Goal: Entertainment & Leisure: Consume media (video, audio)

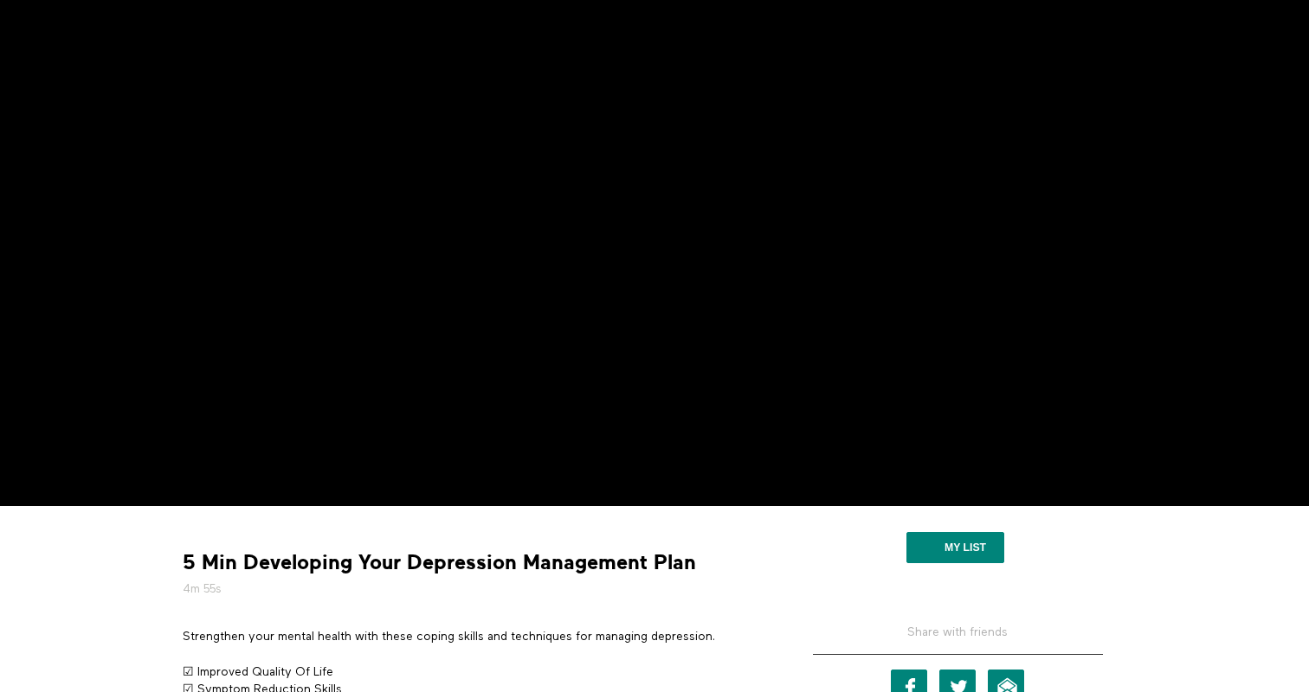
scroll to position [145, 0]
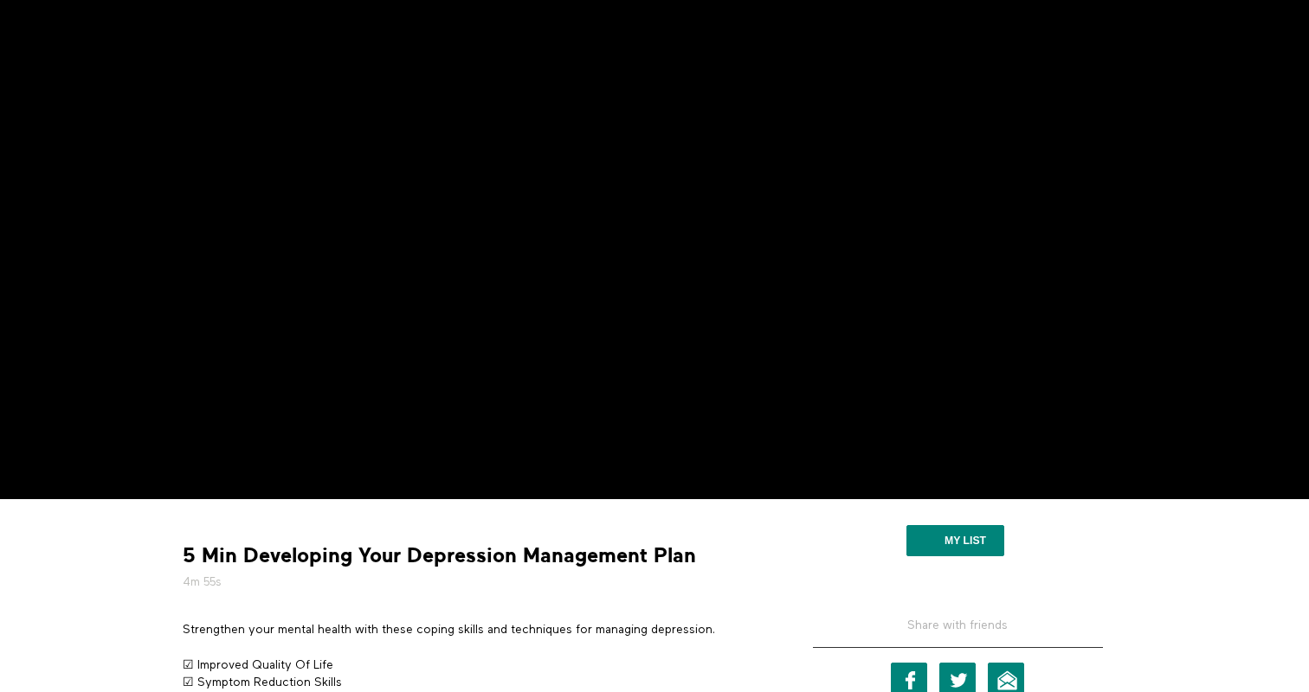
click at [332, 563] on strong "5 Min Developing Your Depression Management Plan" at bounding box center [439, 556] width 513 height 27
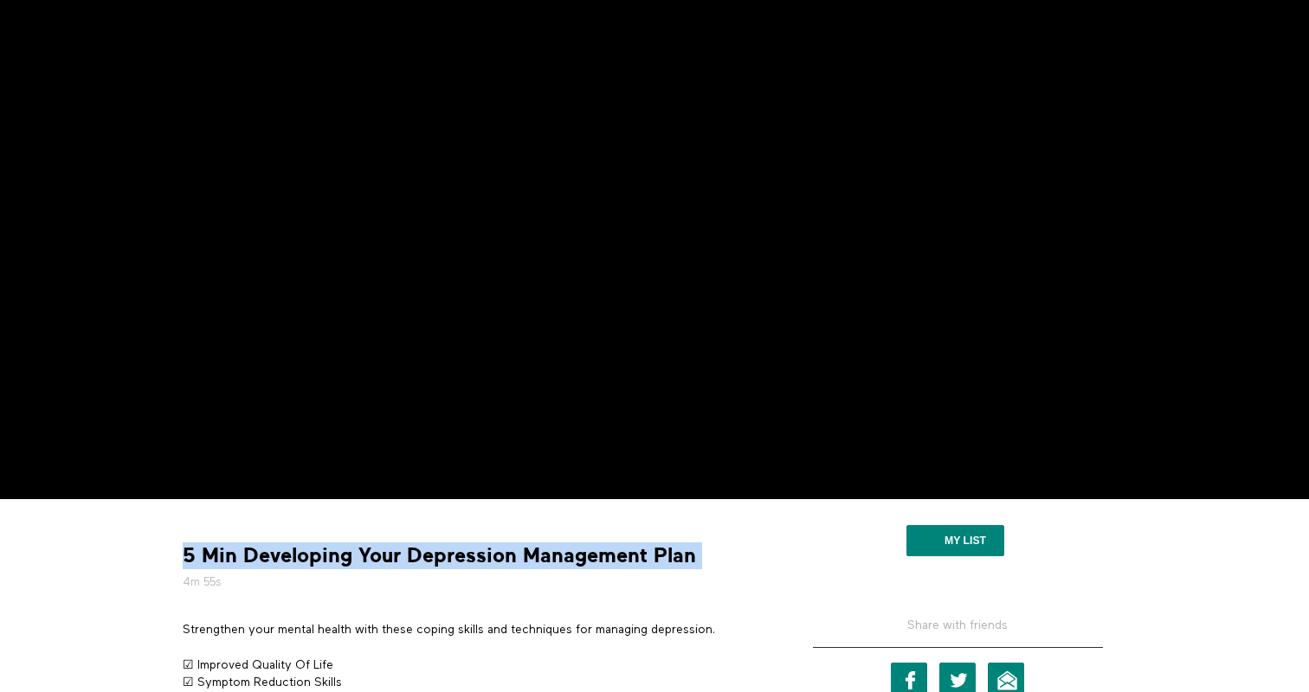
click at [332, 563] on strong "5 Min Developing Your Depression Management Plan" at bounding box center [439, 556] width 513 height 27
copy div "5 Min Developing Your Depression Management Plan"
